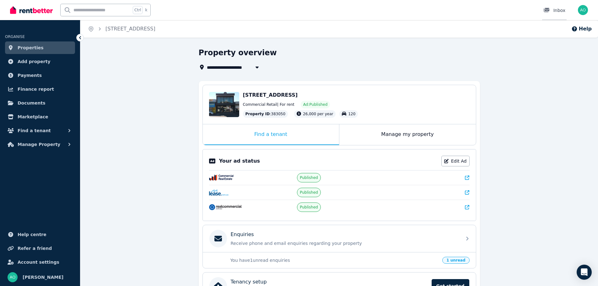
click at [560, 12] on div "Inbox" at bounding box center [554, 10] width 22 height 6
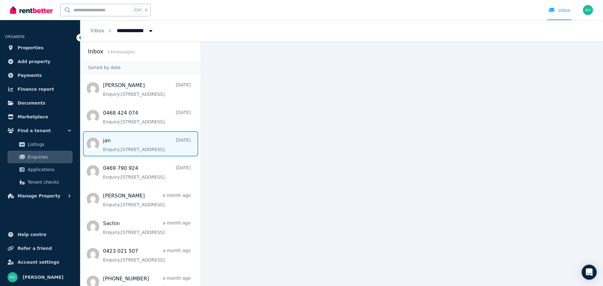
click at [135, 150] on span "Message list" at bounding box center [140, 143] width 120 height 25
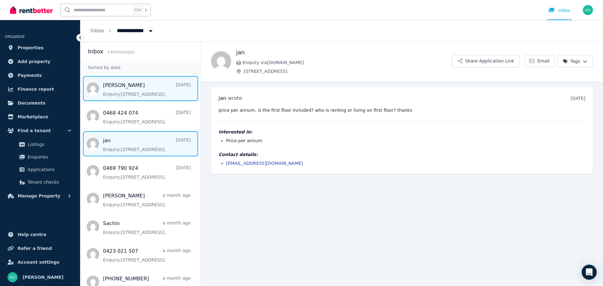
click at [117, 92] on span "Message list" at bounding box center [140, 88] width 120 height 25
